Goal: Task Accomplishment & Management: Use online tool/utility

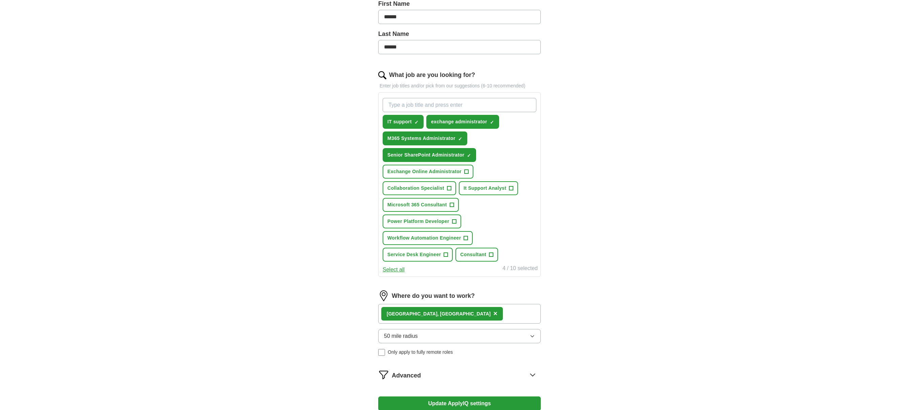
scroll to position [169, 0]
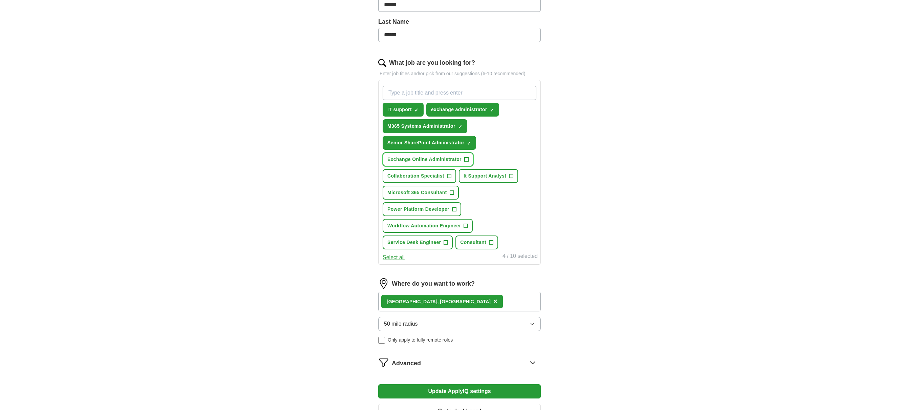
click at [469, 158] on button "Exchange Online Administrator +" at bounding box center [428, 159] width 91 height 14
click at [514, 174] on button "It Support Analyst +" at bounding box center [488, 176] width 59 height 14
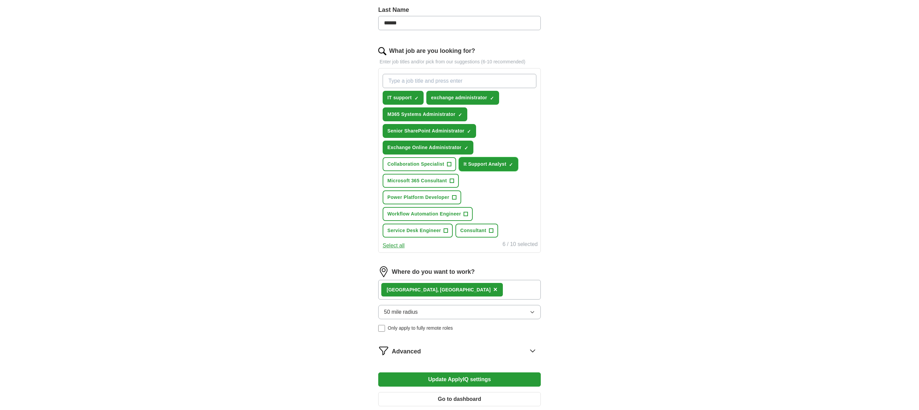
scroll to position [203, 0]
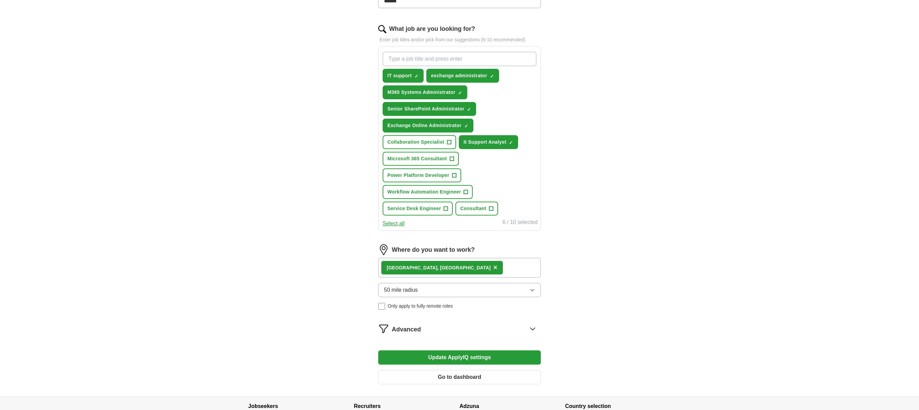
click at [511, 59] on input "What job are you looking for?" at bounding box center [460, 59] width 154 height 14
type input "support"
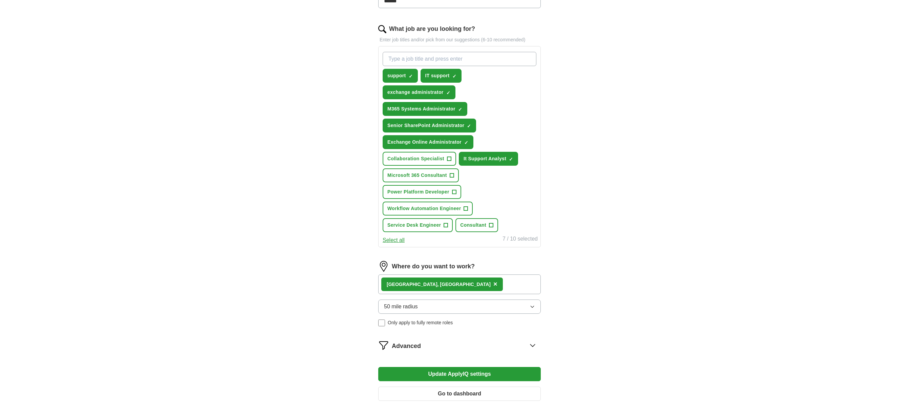
click at [470, 59] on input "What job are you looking for?" at bounding box center [460, 59] width 154 height 14
type input "365"
click at [444, 60] on input "What job are you looking for?" at bounding box center [460, 59] width 154 height 14
type input "engineer"
click at [626, 204] on div "ApplyIQ Let ApplyIQ do the hard work of searching and applying for jobs. Just t…" at bounding box center [460, 115] width 434 height 596
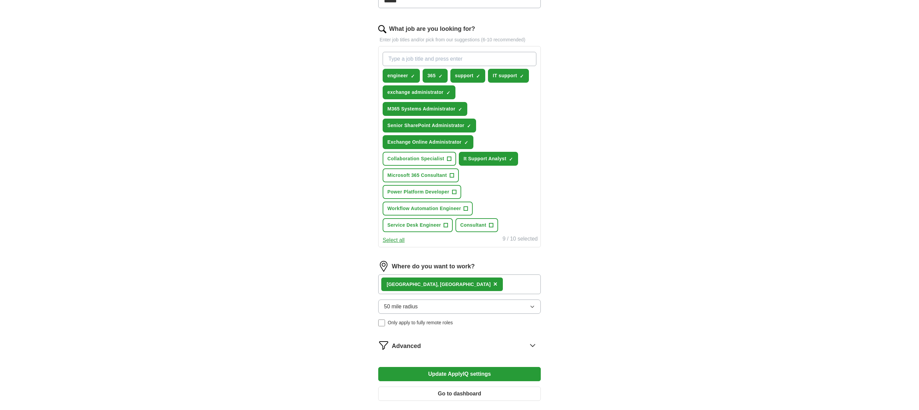
click at [487, 376] on button "Update ApplyIQ settings" at bounding box center [459, 374] width 163 height 14
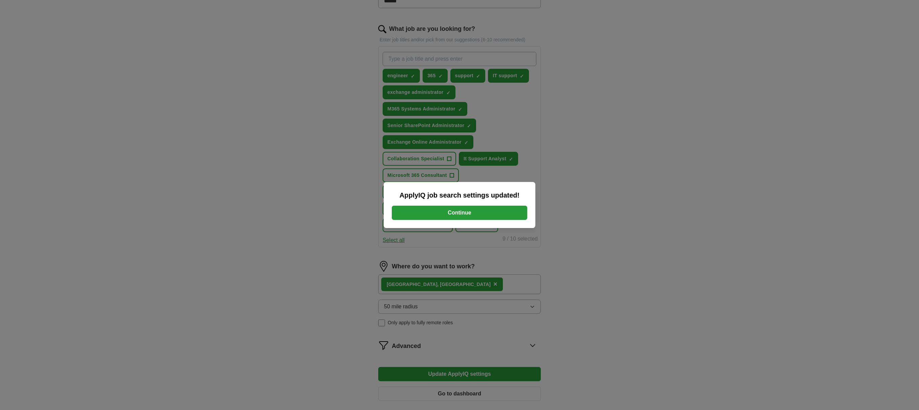
drag, startPoint x: 492, startPoint y: 201, endPoint x: 492, endPoint y: 208, distance: 7.8
click at [492, 203] on div "ApplyIQ job search settings updated! Continue" at bounding box center [460, 205] width 152 height 46
click at [493, 218] on button "Continue" at bounding box center [460, 213] width 136 height 14
